Goal: Task Accomplishment & Management: Manage account settings

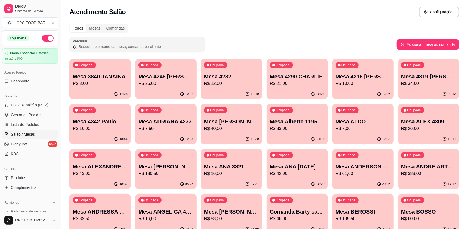
click at [136, 45] on input "Pesquisar" at bounding box center [139, 46] width 125 height 5
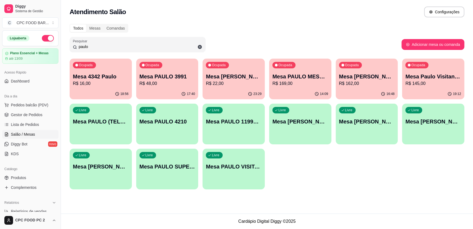
type input "paulo"
click at [176, 115] on div "Livre Mesa PAULO 4210" at bounding box center [167, 120] width 60 height 33
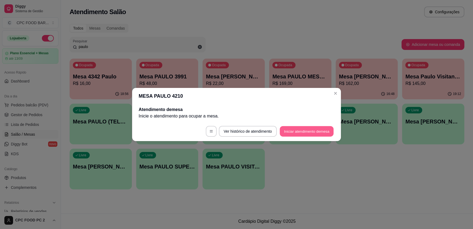
click at [301, 129] on button "Iniciar atendimento de mesa" at bounding box center [307, 131] width 54 height 11
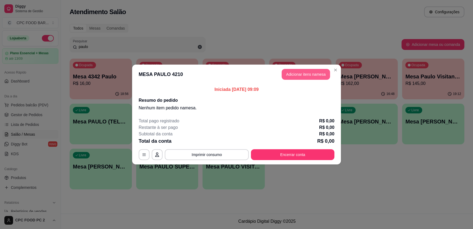
click at [302, 76] on button "Adicionar itens na mesa" at bounding box center [305, 74] width 48 height 11
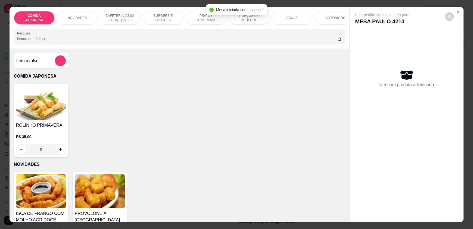
click at [92, 41] on input "Pesquisa" at bounding box center [177, 38] width 320 height 5
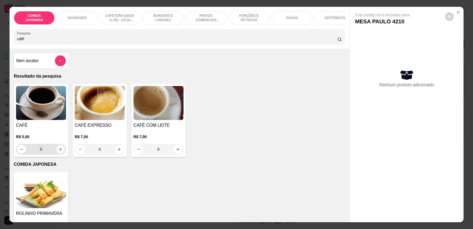
type input "café"
click at [59, 152] on icon "increase-product-quantity" at bounding box center [61, 150] width 4 height 4
type input "1"
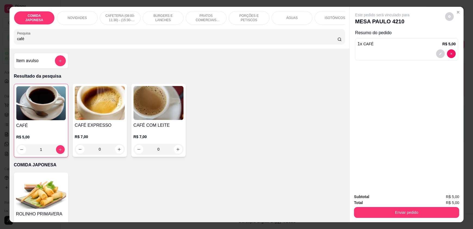
click at [40, 42] on input "café" at bounding box center [177, 38] width 320 height 5
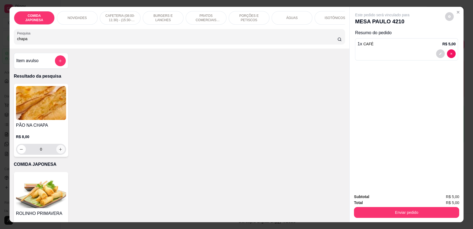
type input "chapa"
click at [60, 151] on button "increase-product-quantity" at bounding box center [60, 149] width 8 height 8
type input "1"
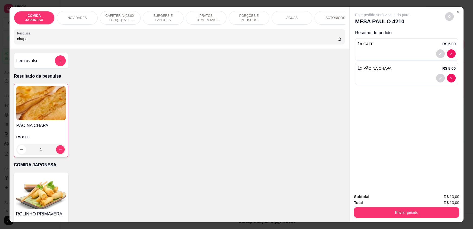
click at [26, 42] on input "chapa" at bounding box center [177, 38] width 320 height 5
click at [60, 63] on icon "add-separate-item" at bounding box center [60, 61] width 4 height 4
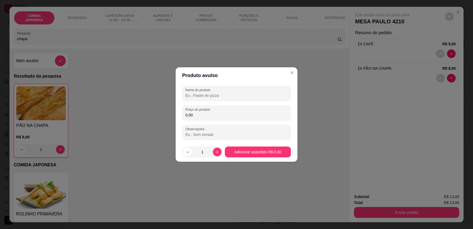
click at [209, 93] on input "Nome do produto" at bounding box center [236, 95] width 102 height 5
type input "s"
drag, startPoint x: 220, startPoint y: 94, endPoint x: 205, endPoint y: 99, distance: 16.0
click at [205, 99] on div "Nome do produto SUCO DE LARANJA" at bounding box center [236, 93] width 109 height 15
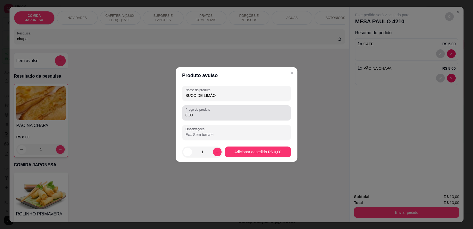
type input "SUCO DE LIMÃO"
click at [243, 117] on div "0,00" at bounding box center [236, 113] width 102 height 11
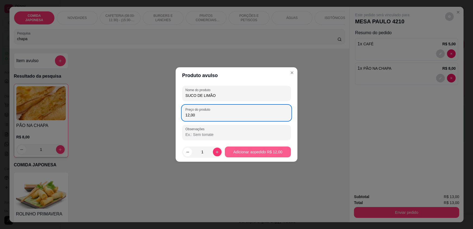
type input "12,00"
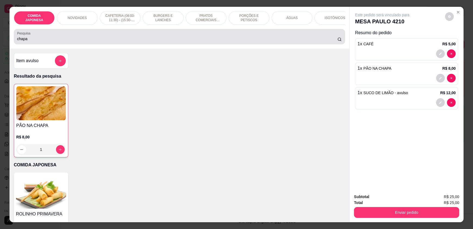
click at [63, 42] on input "chapa" at bounding box center [177, 38] width 320 height 5
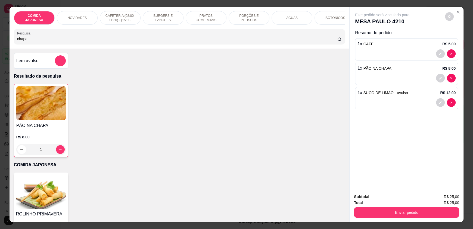
click at [63, 42] on input "chapa" at bounding box center [177, 38] width 320 height 5
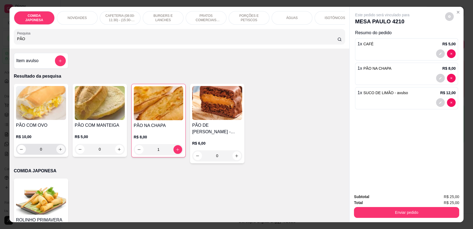
type input "PÃO"
click at [58, 152] on icon "increase-product-quantity" at bounding box center [60, 150] width 4 height 4
type input "1"
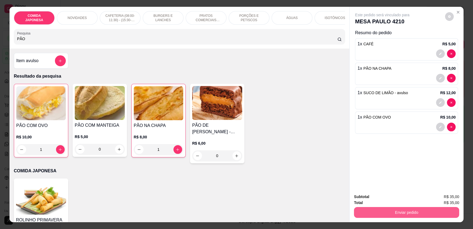
click at [395, 214] on button "Enviar pedido" at bounding box center [406, 212] width 105 height 11
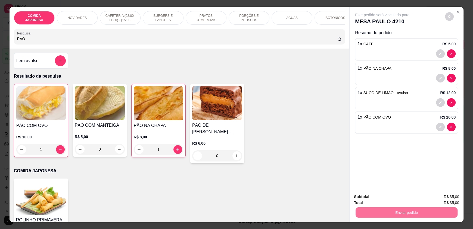
click at [390, 199] on button "Não registrar e enviar pedido" at bounding box center [388, 199] width 55 height 10
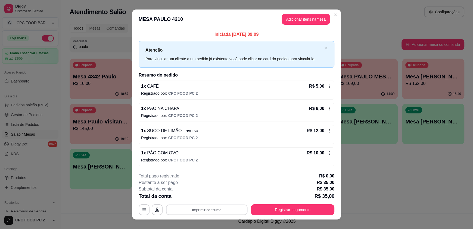
click at [222, 207] on button "Imprimir consumo" at bounding box center [207, 210] width 82 height 11
click at [203, 198] on button "IMPRESSORA" at bounding box center [206, 197] width 39 height 9
click at [288, 16] on button "Adicionar itens na mesa" at bounding box center [305, 19] width 48 height 11
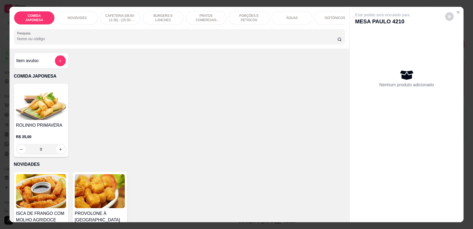
click at [200, 42] on input "Pesquisa" at bounding box center [177, 38] width 320 height 5
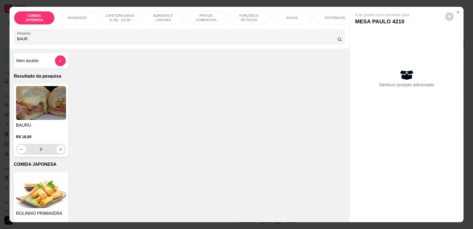
type input "BAUR"
click at [61, 152] on button "increase-product-quantity" at bounding box center [60, 149] width 9 height 9
type input "1"
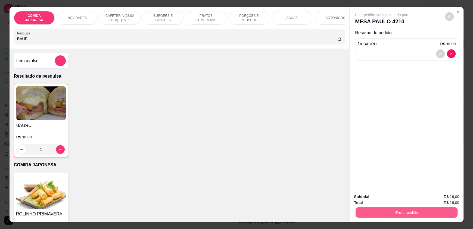
click at [396, 213] on button "Enviar pedido" at bounding box center [406, 212] width 102 height 11
click at [386, 198] on button "Não registrar e enviar pedido" at bounding box center [388, 199] width 55 height 10
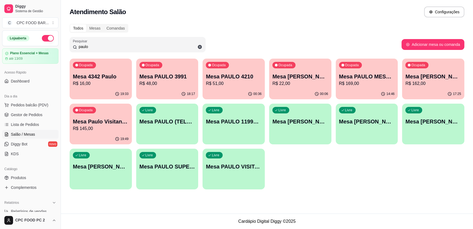
click at [88, 45] on input "paulo" at bounding box center [139, 46] width 125 height 5
drag, startPoint x: 89, startPoint y: 48, endPoint x: 74, endPoint y: 47, distance: 15.5
click at [74, 47] on div "paulo" at bounding box center [137, 44] width 129 height 11
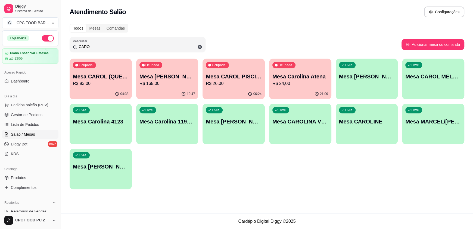
type input "CARO"
click at [210, 83] on p "R$ 26,00" at bounding box center [234, 83] width 56 height 7
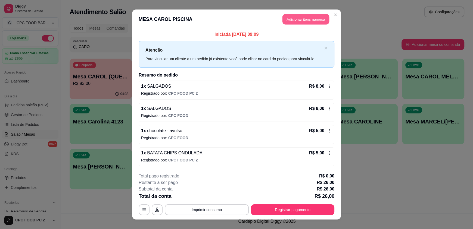
click at [299, 20] on button "Adicionar itens na mesa" at bounding box center [305, 19] width 47 height 11
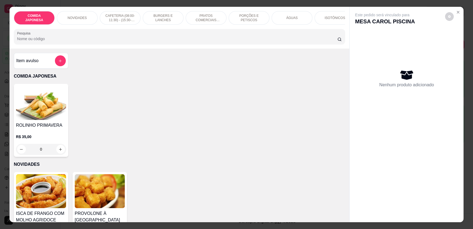
click at [142, 42] on input "Pesquisa" at bounding box center [177, 38] width 320 height 5
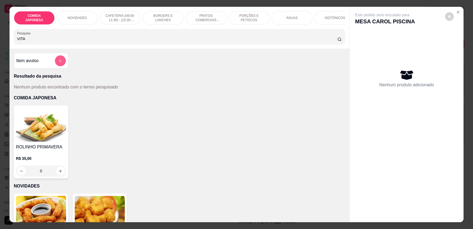
type input "VITA"
click at [58, 63] on icon "add-separate-item" at bounding box center [60, 61] width 4 height 4
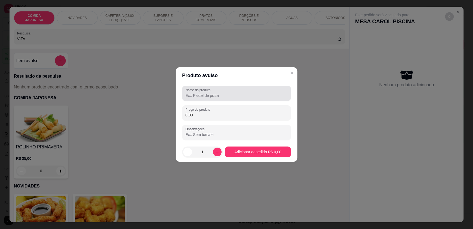
click at [194, 94] on input "Nome do produto" at bounding box center [236, 95] width 102 height 5
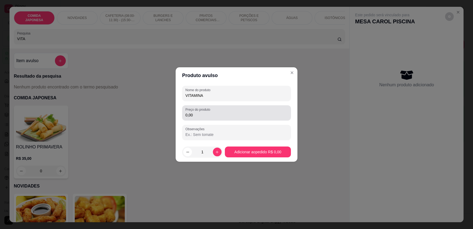
type input "VITAMINA"
click at [217, 114] on input "0,00" at bounding box center [236, 114] width 102 height 5
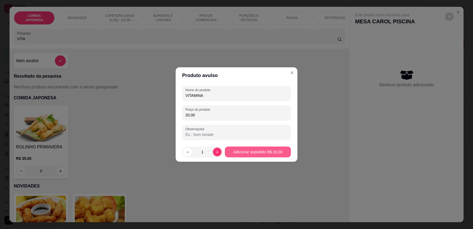
type input "20,00"
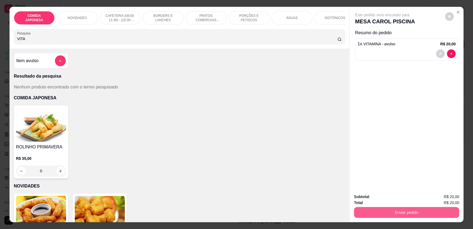
click at [379, 213] on button "Enviar pedido" at bounding box center [406, 212] width 105 height 11
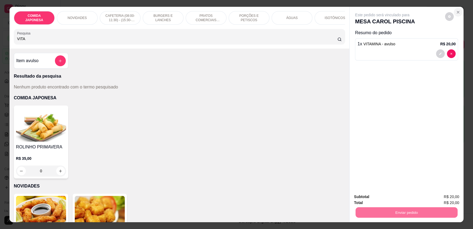
click at [455, 14] on button "Close" at bounding box center [457, 12] width 9 height 9
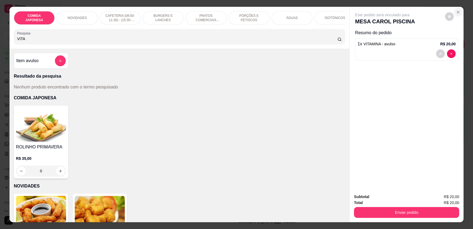
click at [457, 12] on icon "Close" at bounding box center [458, 12] width 2 height 2
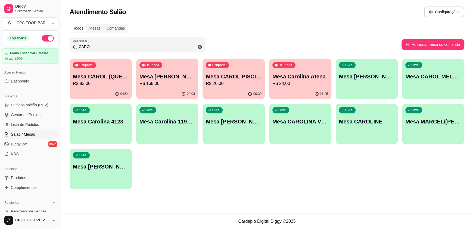
click at [100, 46] on input "CARO" at bounding box center [139, 46] width 125 height 5
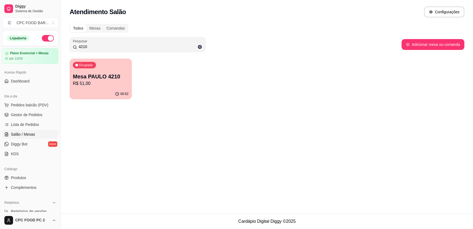
type input "4210"
click at [89, 75] on p "Mesa PAULO 4210" at bounding box center [101, 77] width 56 height 8
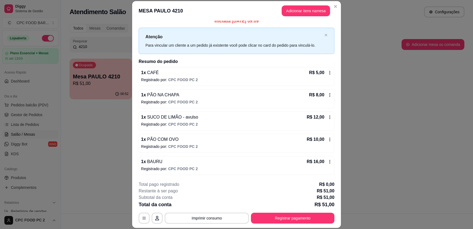
scroll to position [16, 0]
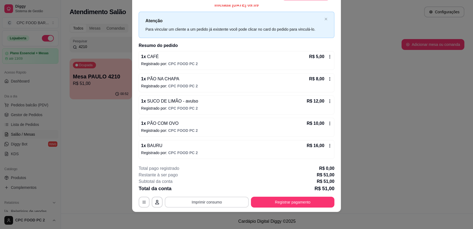
click at [224, 205] on button "Imprimir consumo" at bounding box center [207, 202] width 84 height 11
click at [213, 190] on button "IMPRESSORA" at bounding box center [206, 189] width 38 height 8
click at [275, 205] on button "Registrar pagamento" at bounding box center [292, 202] width 83 height 11
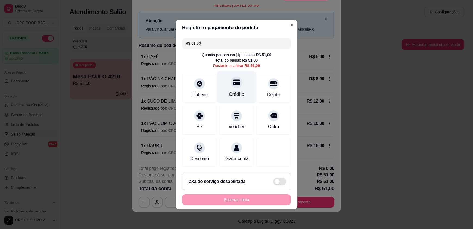
click at [233, 91] on div "Crédito" at bounding box center [236, 94] width 15 height 7
type input "R$ 0,00"
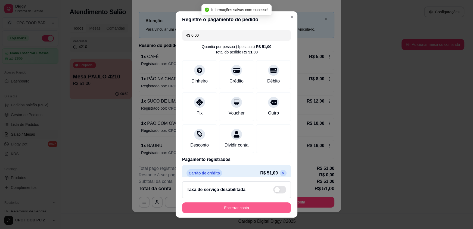
click at [239, 208] on button "Encerrar conta" at bounding box center [236, 208] width 109 height 11
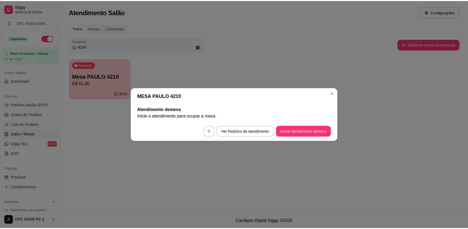
scroll to position [0, 0]
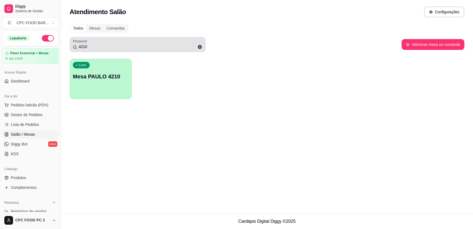
click at [200, 48] on icon at bounding box center [200, 47] width 4 height 4
